Goal: Information Seeking & Learning: Understand process/instructions

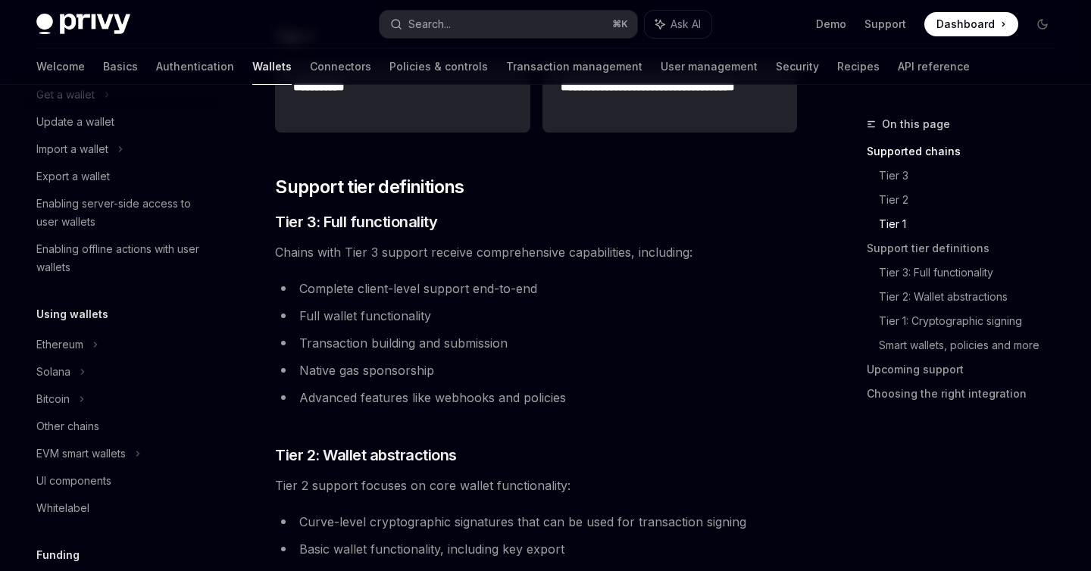
scroll to position [172, 0]
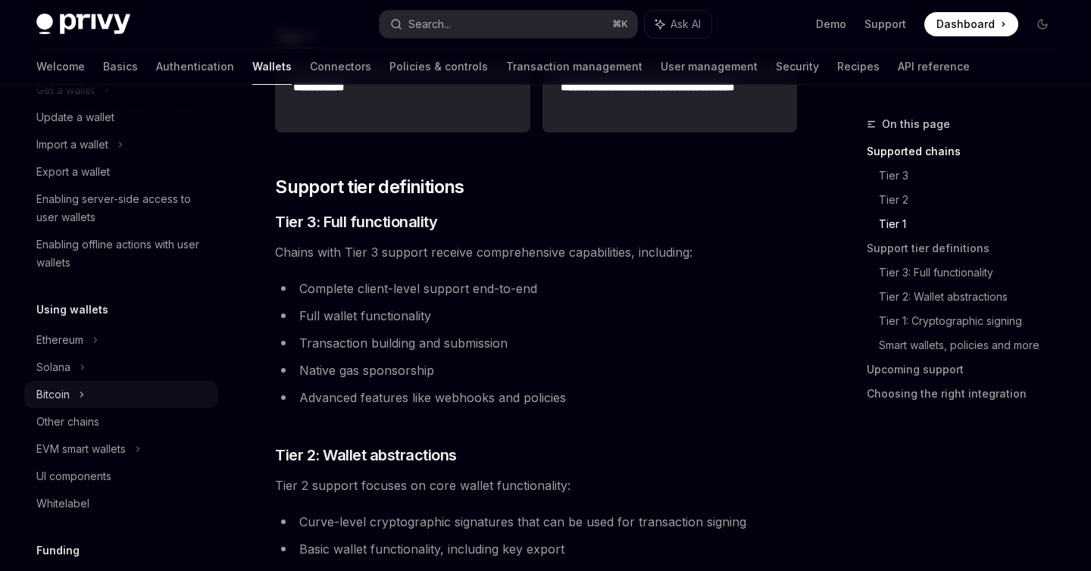
click at [69, 398] on div "Bitcoin" at bounding box center [52, 394] width 33 height 18
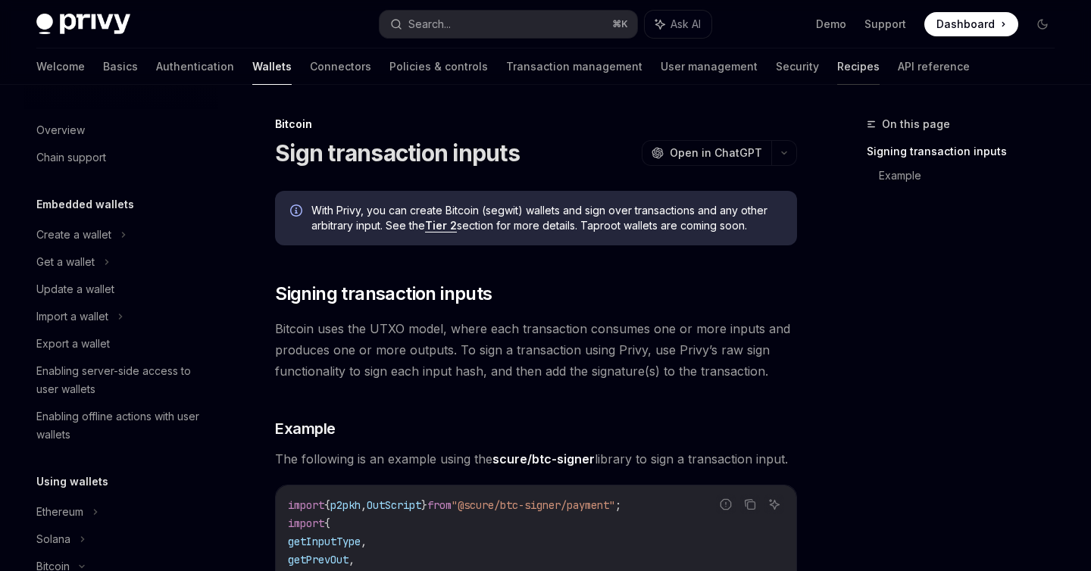
click at [837, 67] on link "Recipes" at bounding box center [858, 66] width 42 height 36
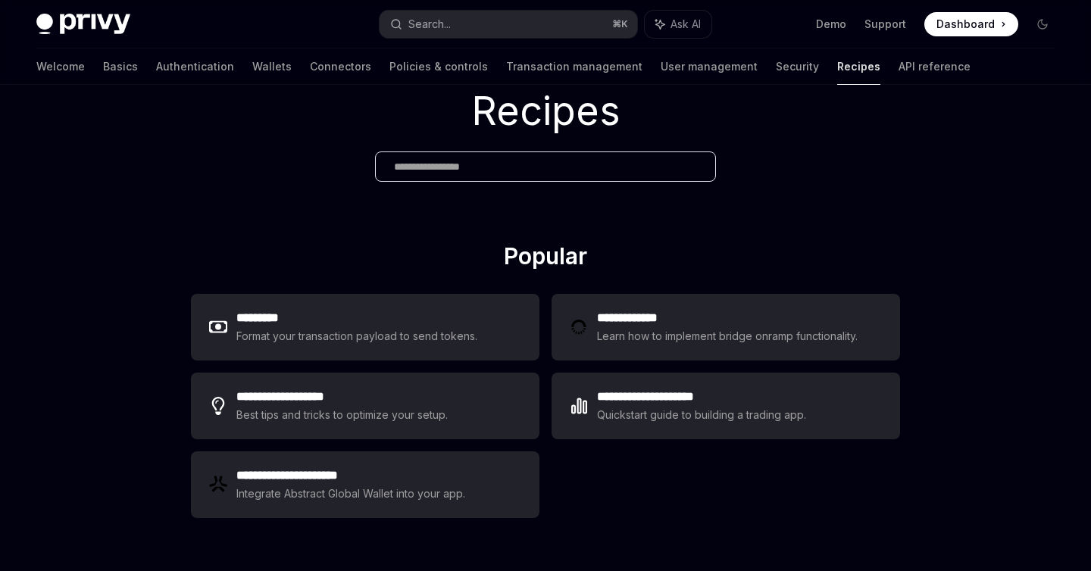
scroll to position [60, 0]
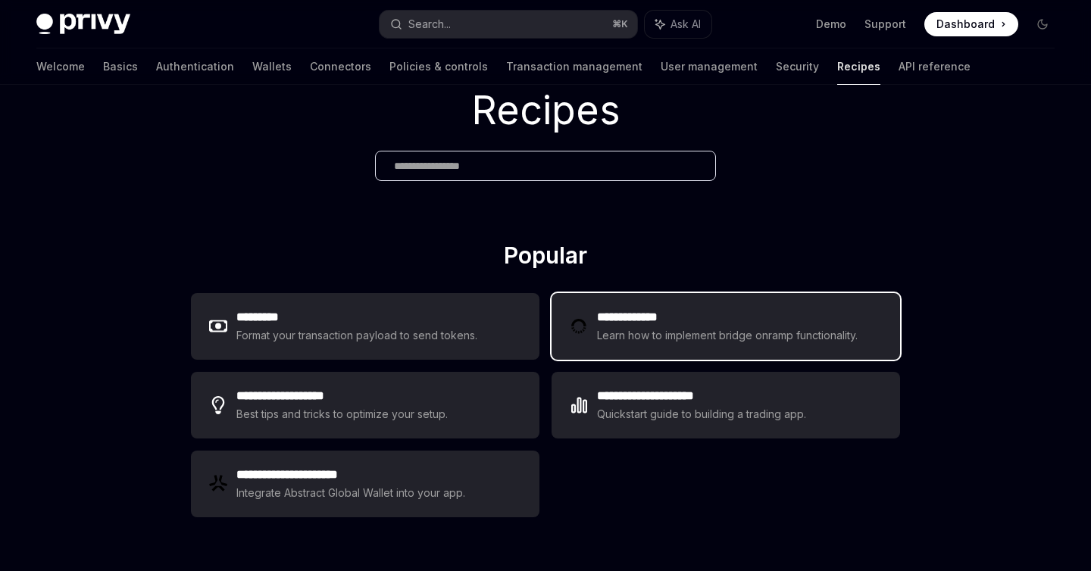
click at [734, 335] on div "Learn how to implement bridge onramp functionality." at bounding box center [729, 335] width 265 height 18
type textarea "*"
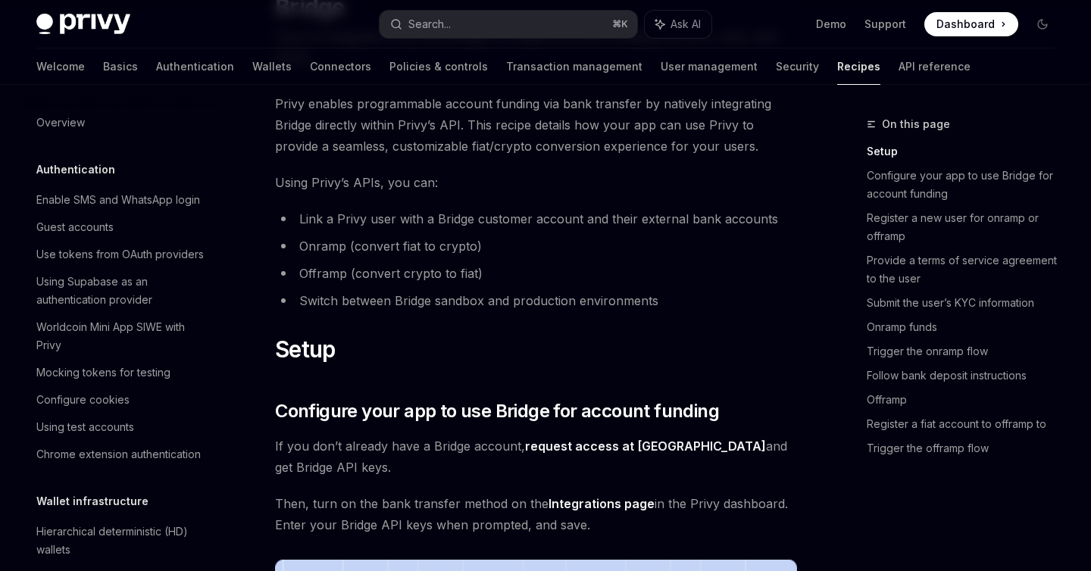
scroll to position [141, 0]
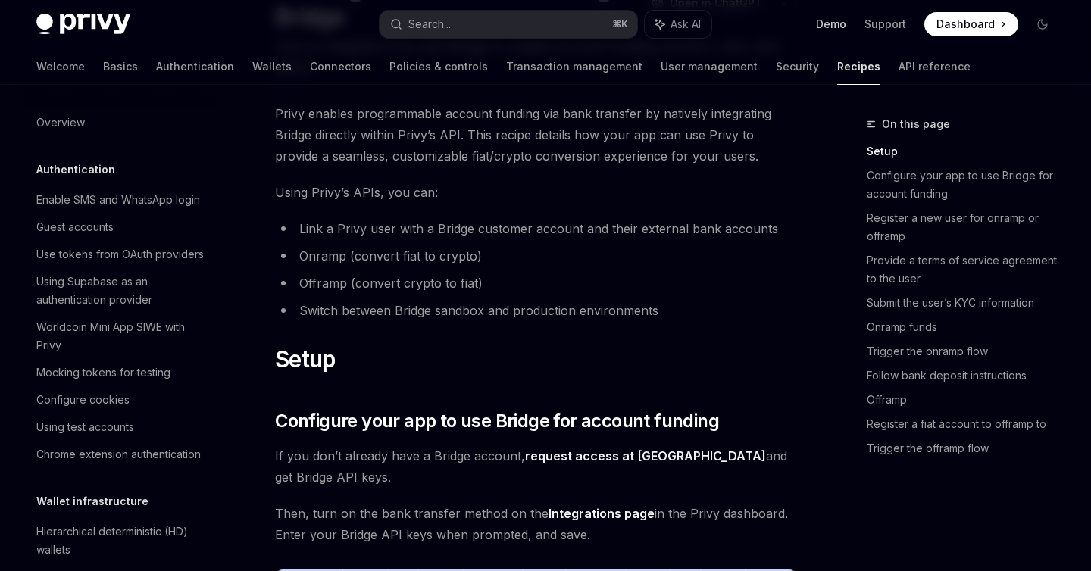
click at [829, 26] on link "Demo" at bounding box center [831, 24] width 30 height 15
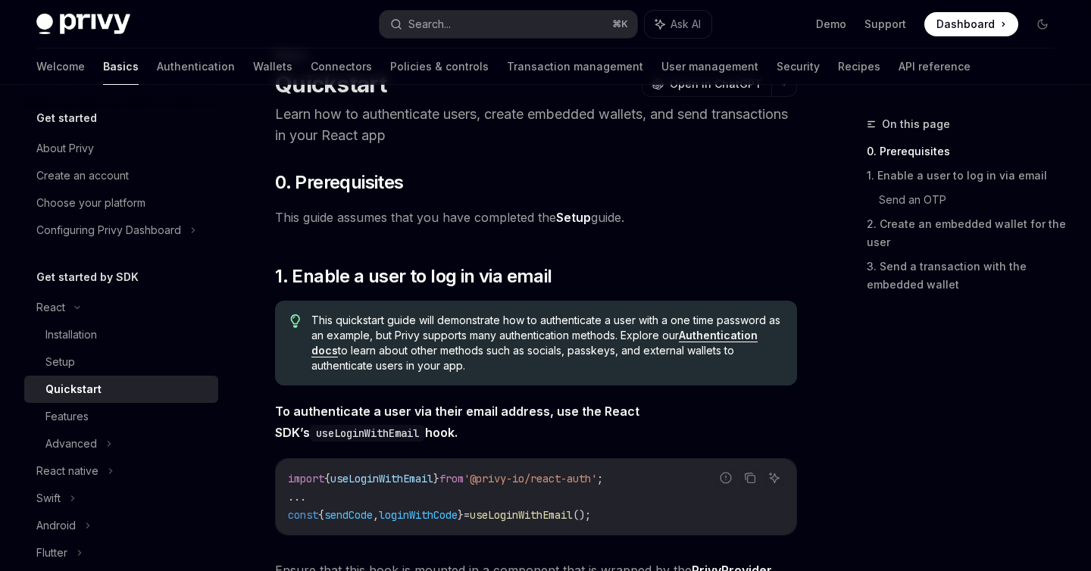
scroll to position [23, 0]
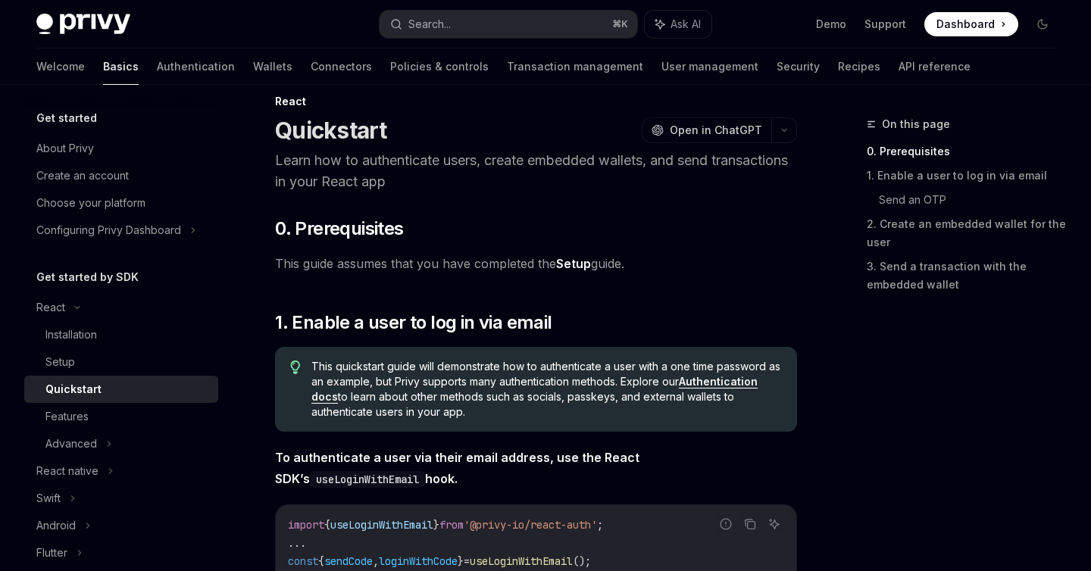
click at [572, 263] on link "Setup" at bounding box center [573, 264] width 35 height 16
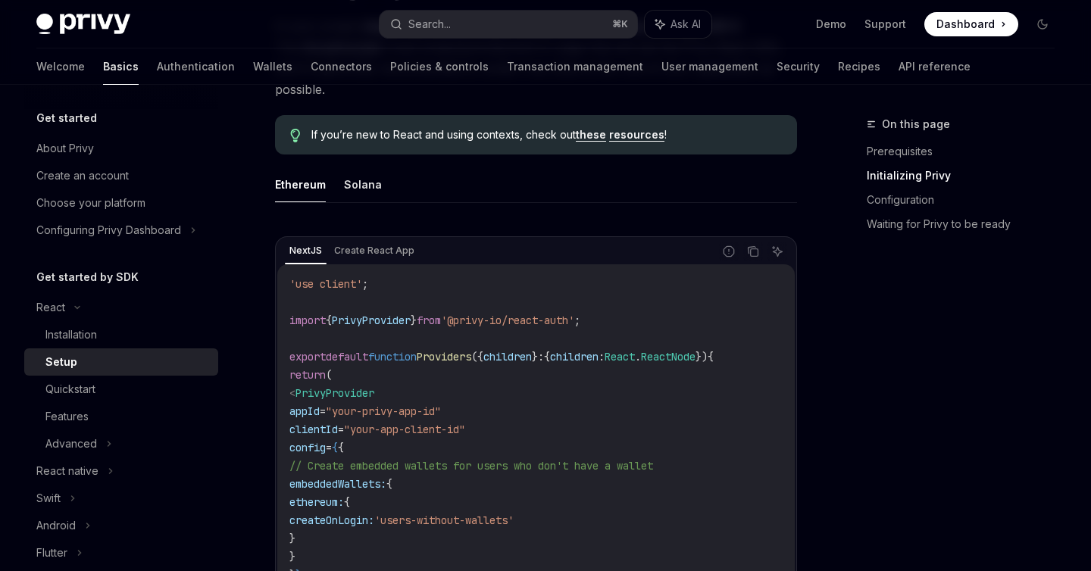
scroll to position [423, 0]
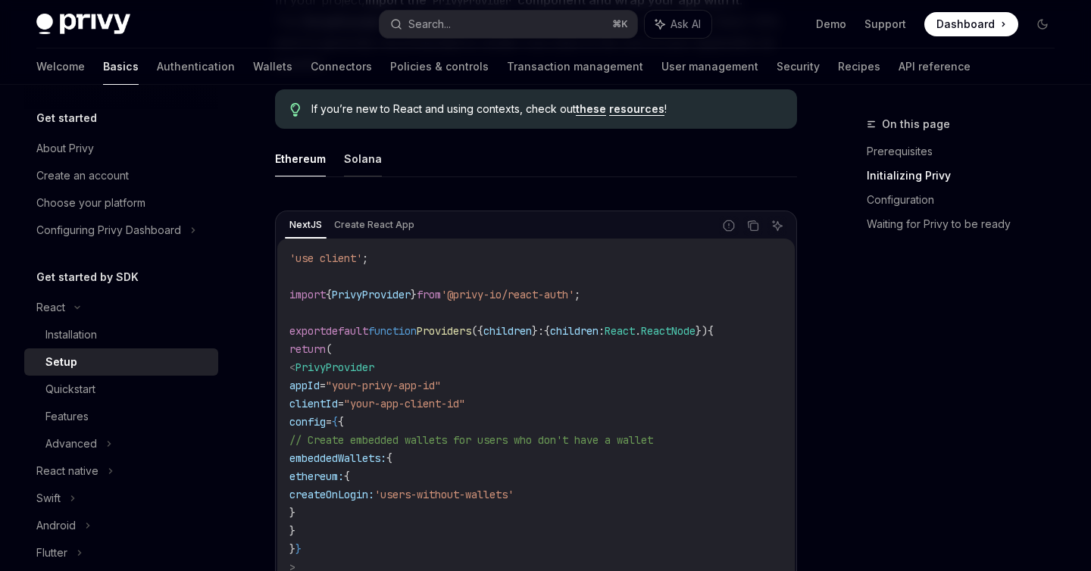
click at [362, 164] on button "Solana" at bounding box center [363, 159] width 38 height 36
type textarea "*"
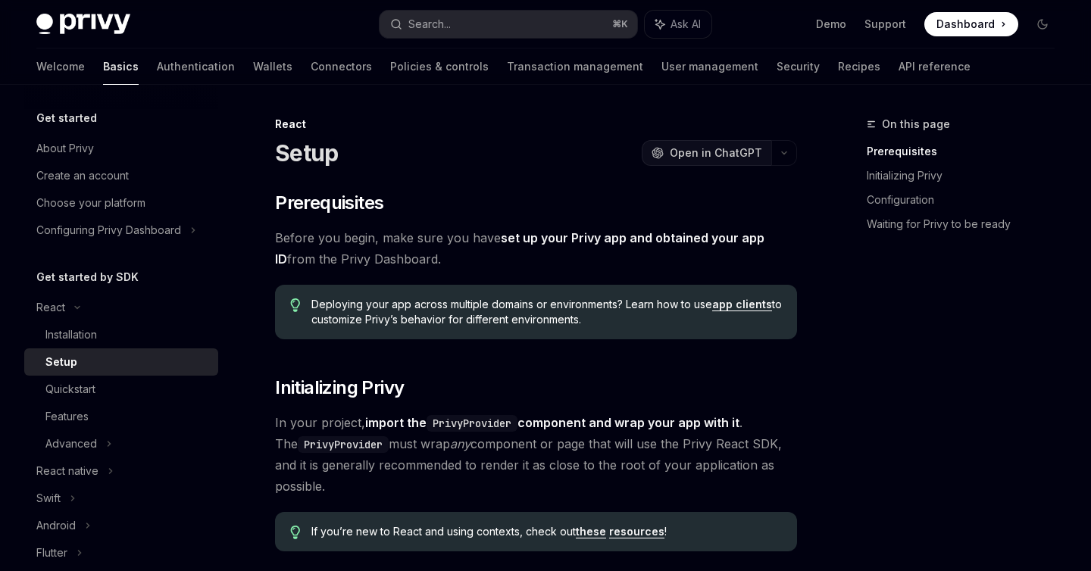
click at [760, 153] on span "Open in ChatGPT" at bounding box center [715, 152] width 92 height 15
